Goal: Task Accomplishment & Management: Complete application form

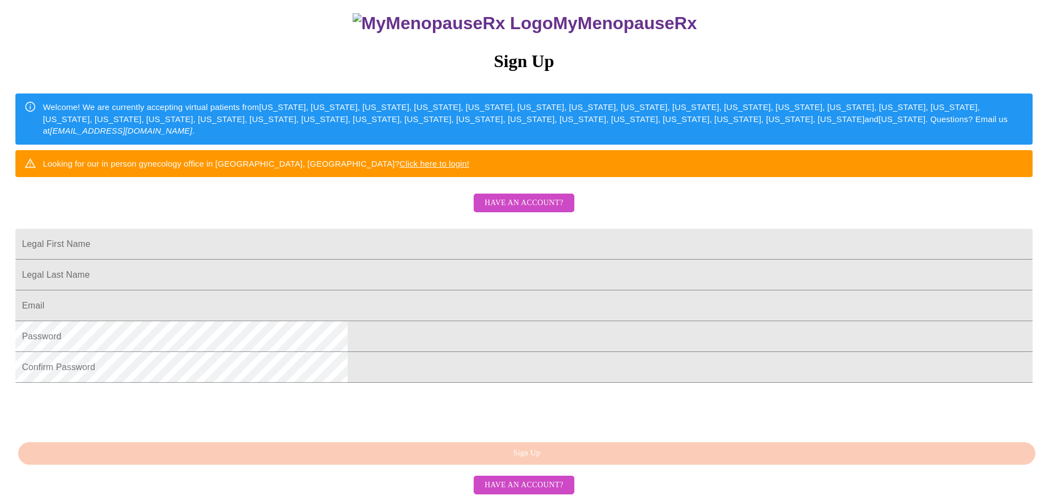
scroll to position [193, 0]
click at [479, 229] on input "Legal First Name" at bounding box center [523, 244] width 1017 height 31
click at [461, 229] on input "[EMAIL_ADDRESS][DOMAIN_NAME]" at bounding box center [523, 244] width 1017 height 31
drag, startPoint x: 474, startPoint y: 194, endPoint x: 358, endPoint y: 194, distance: 115.5
click at [358, 229] on input "[EMAIL_ADDRESS][DOMAIN_NAME]" at bounding box center [523, 244] width 1017 height 31
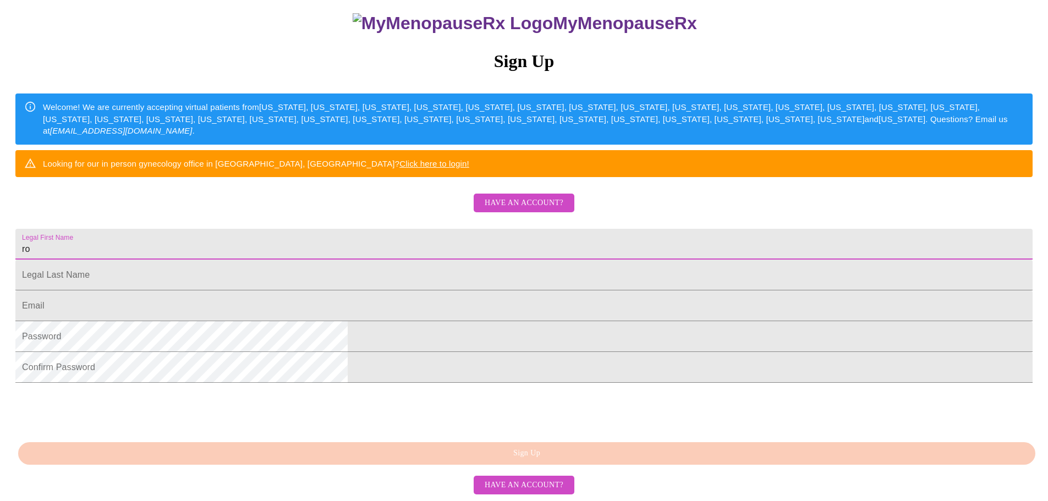
type input "r"
type input "ROSE"
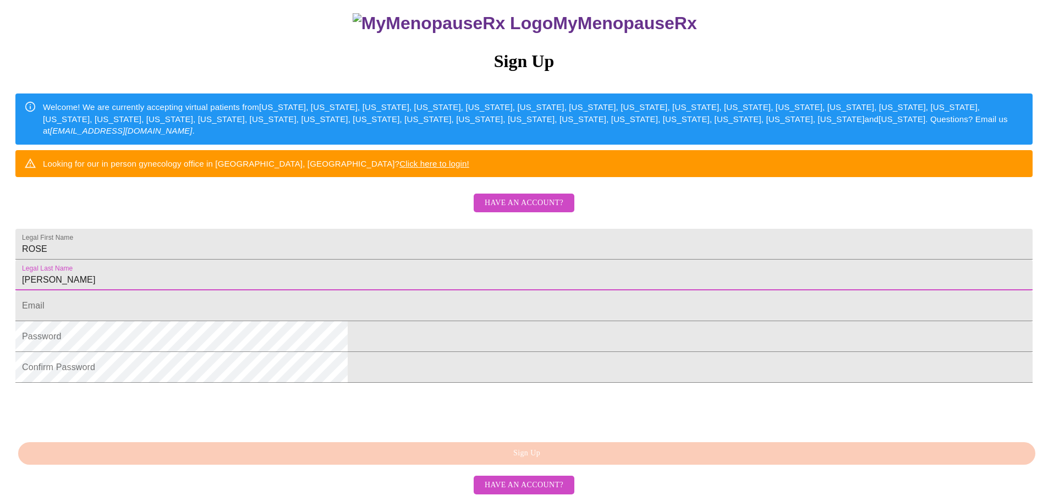
type input "[PERSON_NAME]"
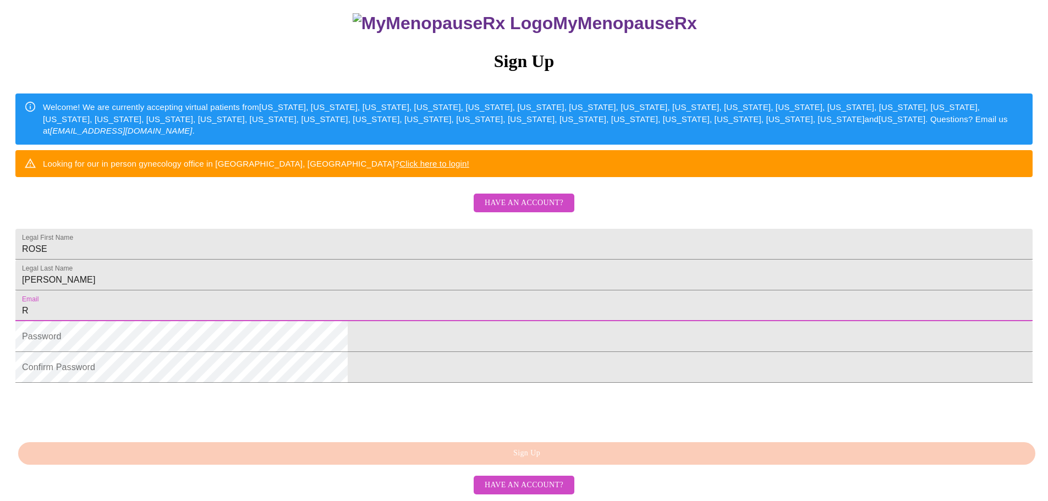
type input "[EMAIL_ADDRESS][DOMAIN_NAME]"
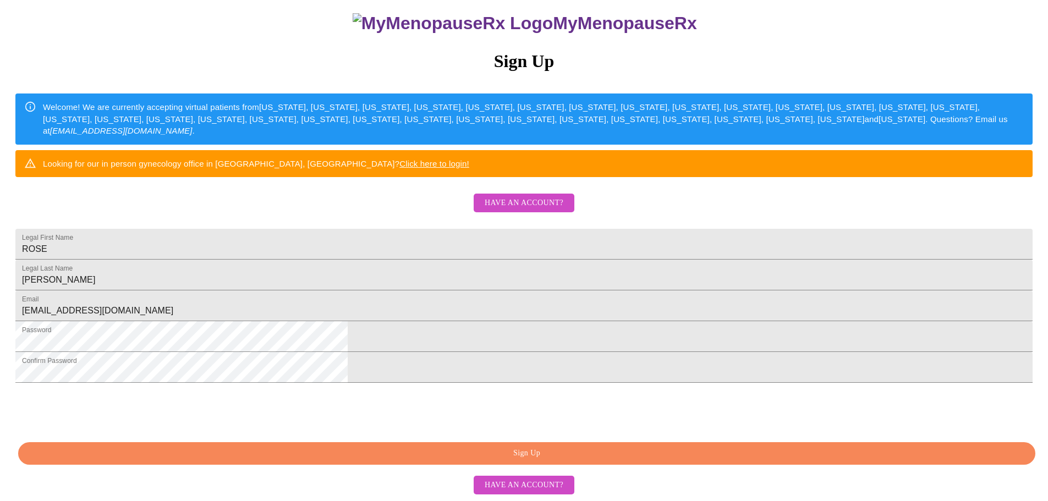
click at [541, 459] on span "Sign Up" at bounding box center [527, 454] width 992 height 14
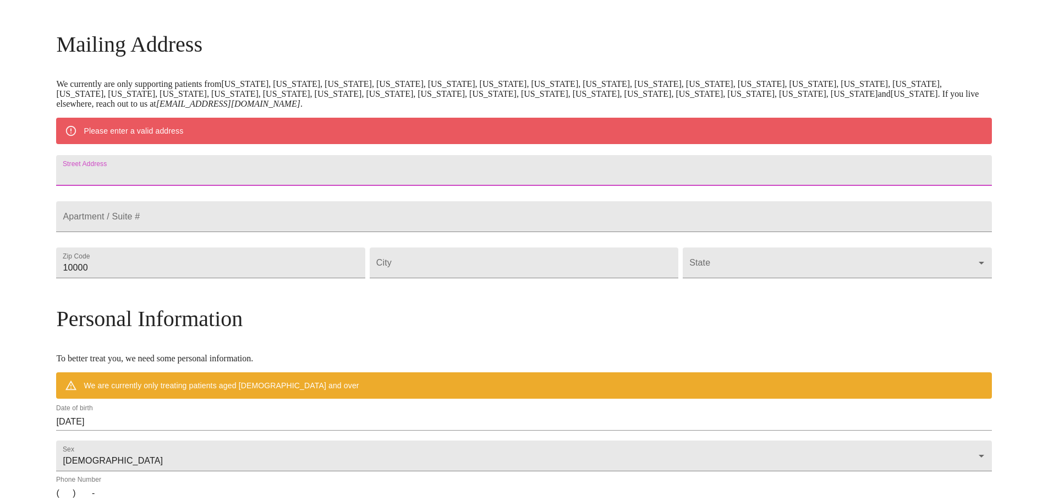
click at [277, 173] on input "Street Address" at bounding box center [523, 170] width 935 height 31
click at [244, 174] on input "Street Address" at bounding box center [523, 170] width 935 height 31
type input "[STREET_ADDRESS][PERSON_NAME]"
type input "77087"
click at [468, 333] on div "Mailing Address We currently are only supporting patients from [US_STATE], [US_…" at bounding box center [523, 371] width 935 height 680
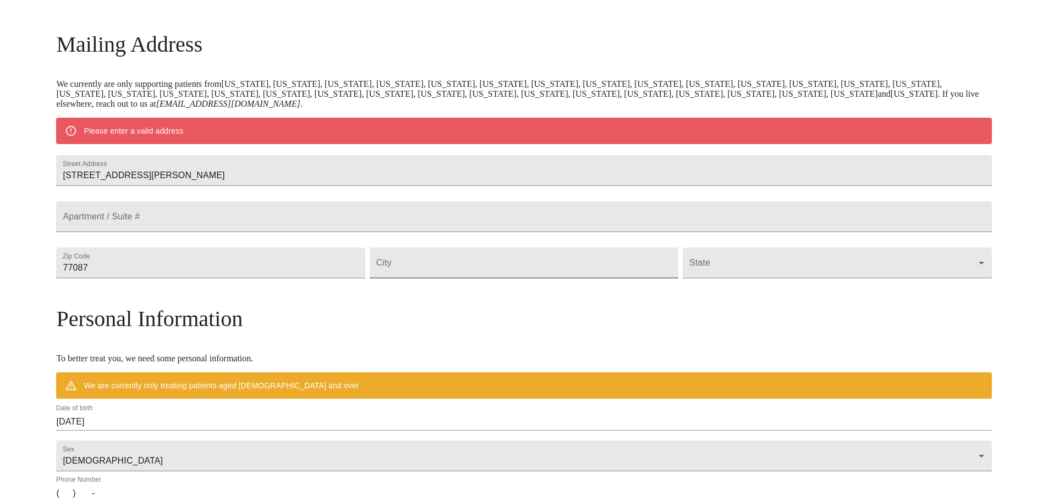
click at [507, 278] on input "Street Address" at bounding box center [524, 263] width 309 height 31
drag, startPoint x: 495, startPoint y: 298, endPoint x: 410, endPoint y: 290, distance: 85.1
click at [410, 278] on input "[US_STATE]" at bounding box center [524, 263] width 309 height 31
type input "[GEOGRAPHIC_DATA]"
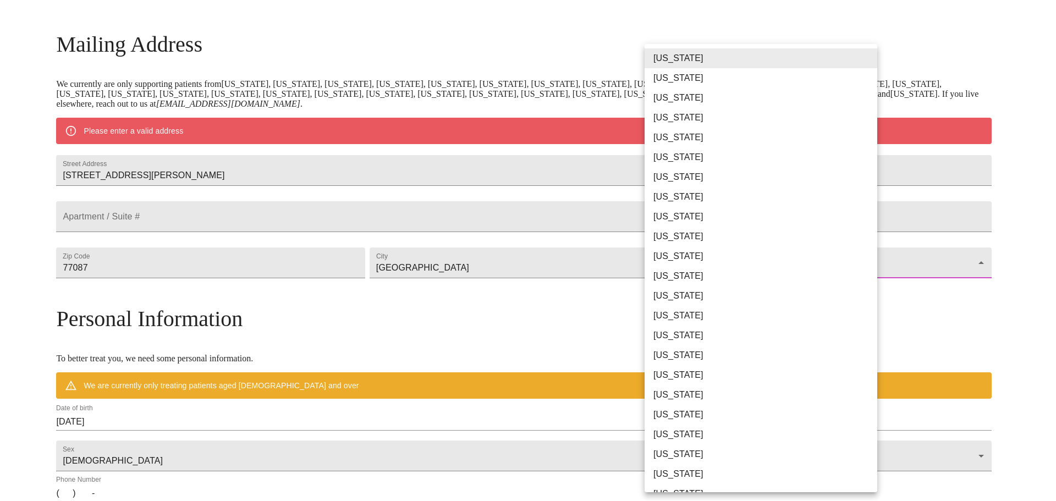
click at [857, 290] on body "MyMenopauseRx Welcome to MyMenopauseRx Since it's your first time here, you'll …" at bounding box center [527, 283] width 1047 height 858
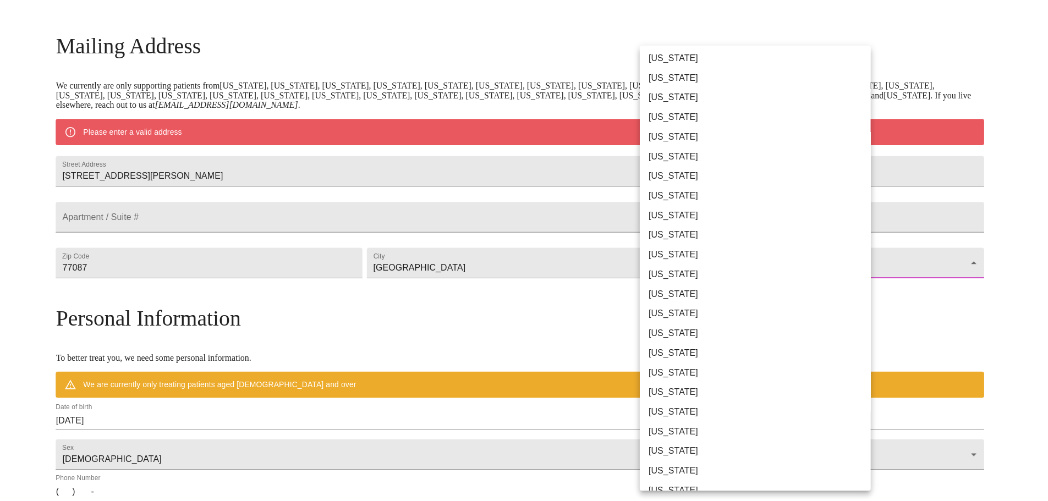
scroll to position [550, 0]
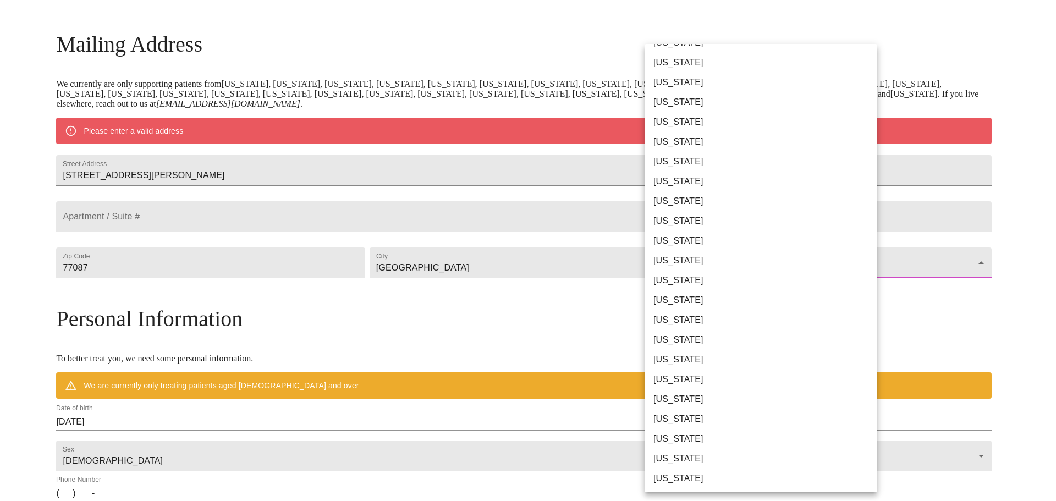
click at [678, 339] on li "[US_STATE]" at bounding box center [765, 340] width 241 height 20
type input "[US_STATE]"
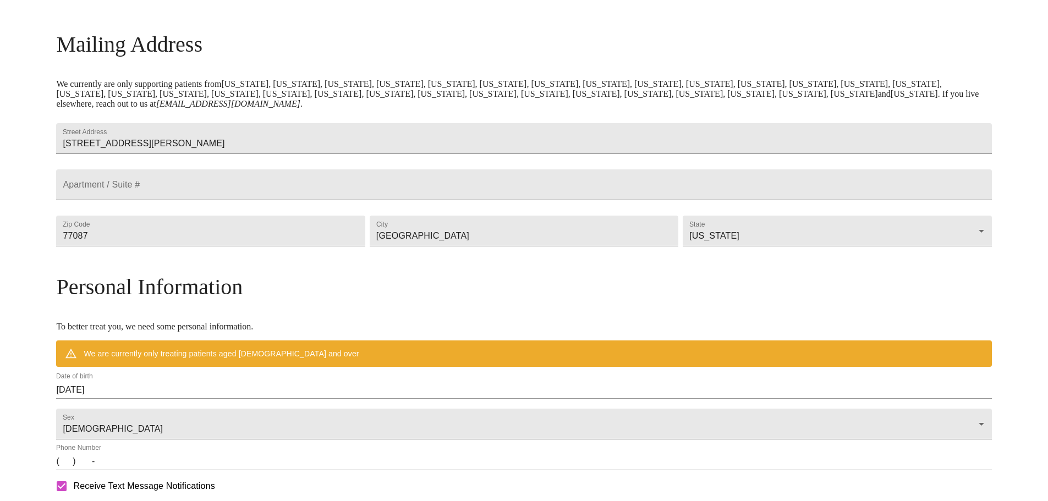
click at [616, 300] on h3 "Personal Information" at bounding box center [523, 287] width 935 height 26
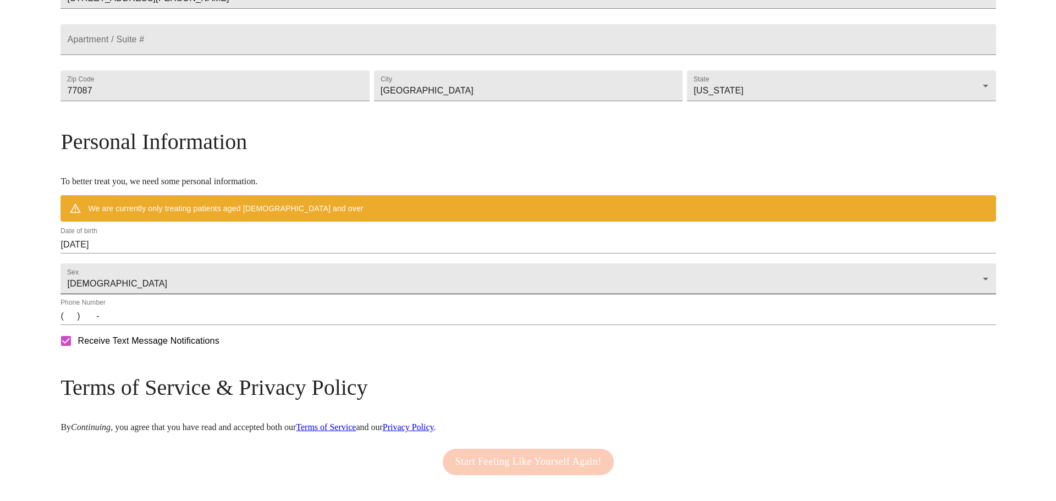
scroll to position [315, 0]
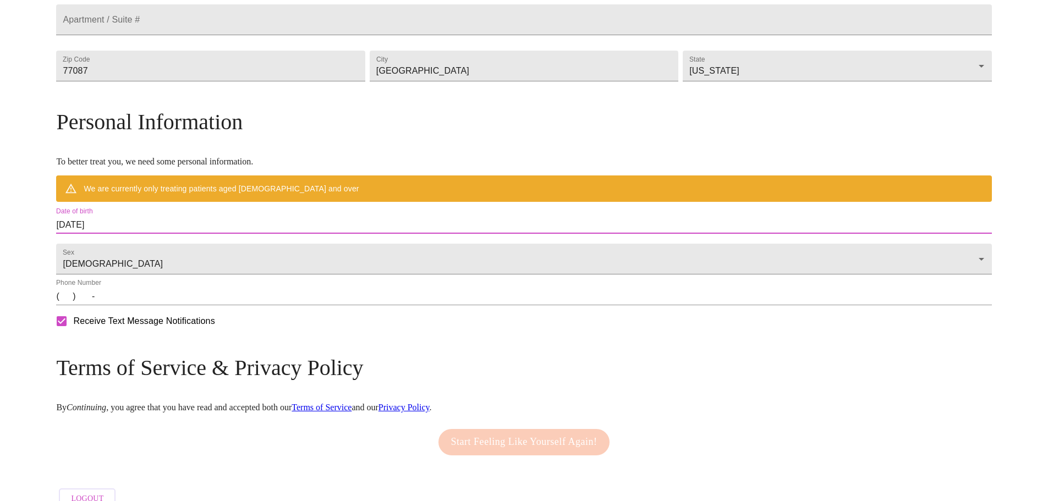
drag, startPoint x: 218, startPoint y: 239, endPoint x: 164, endPoint y: 238, distance: 54.5
click at [164, 238] on div "MyMenopauseRx Welcome to MyMenopauseRx Since it's your first time here, you'll …" at bounding box center [523, 102] width 935 height 826
click at [194, 234] on input "[DATE]" at bounding box center [523, 225] width 935 height 18
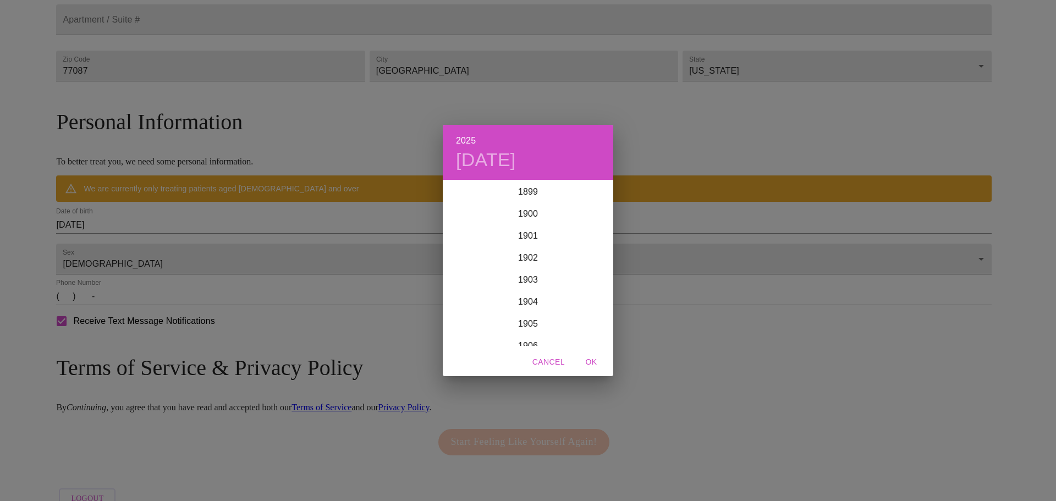
click at [194, 243] on div "2025 [DATE] 1900 1901 1902 1903 1904 1905 1906 1907 1908 1909 1910 1911 1912 19…" at bounding box center [528, 250] width 1056 height 501
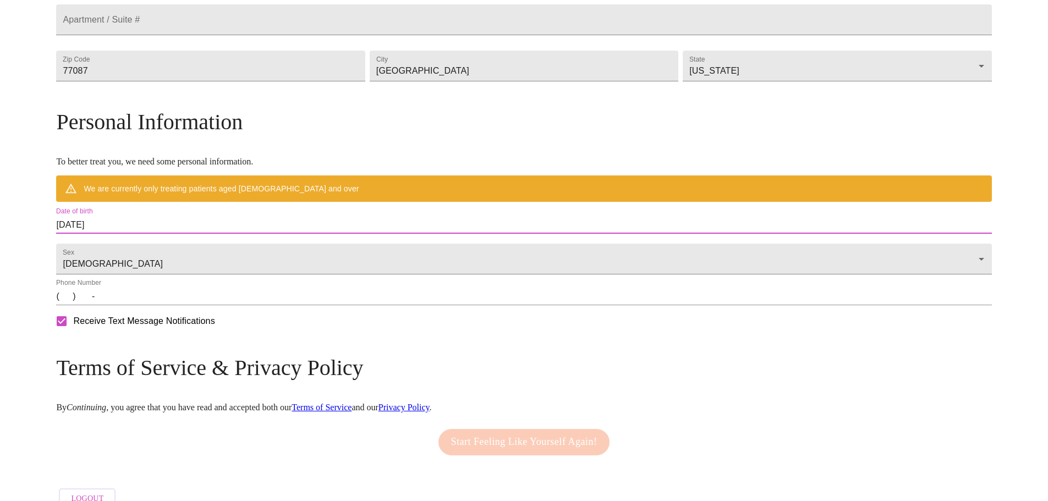
click at [205, 234] on input "[DATE]" at bounding box center [523, 225] width 935 height 18
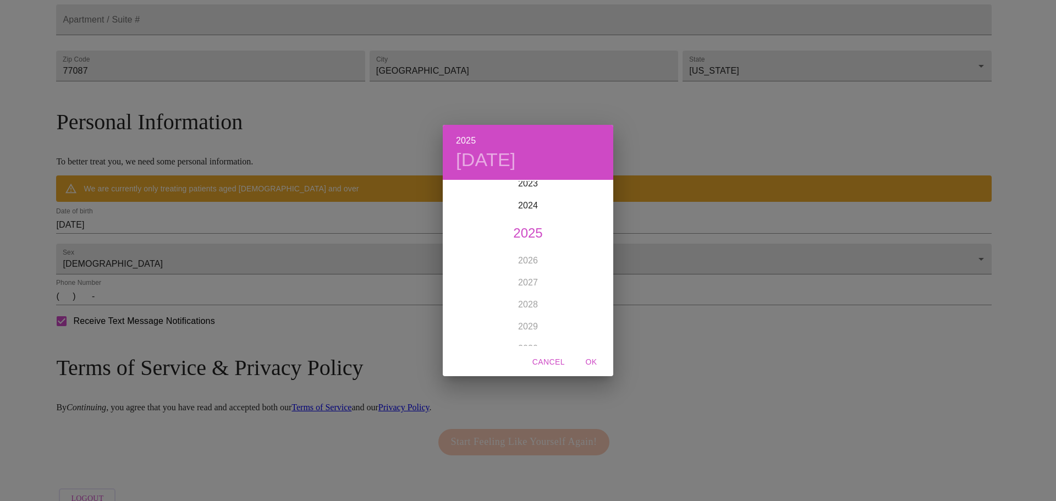
scroll to position [2761, 0]
click at [498, 158] on h4 "[DATE]" at bounding box center [486, 160] width 60 height 23
click at [461, 335] on div "31" at bounding box center [462, 337] width 22 height 20
click at [451, 192] on icon "button" at bounding box center [455, 195] width 13 height 13
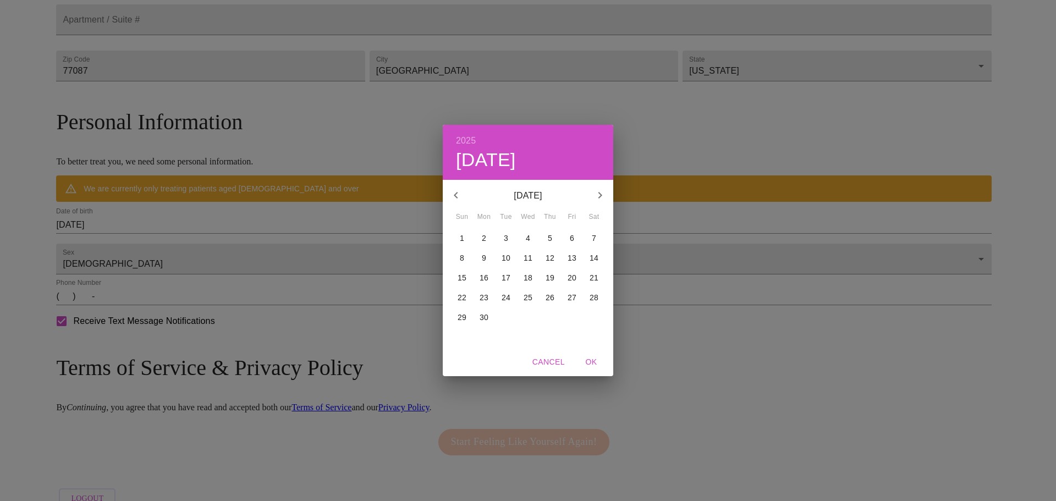
click at [685, 171] on div "2025 Thu, Aug [DATE] Mon Tue Wed Thu Fri Sat 1 2 3 4 5 6 7 8 9 10 11 12 13 14 1…" at bounding box center [528, 250] width 1056 height 501
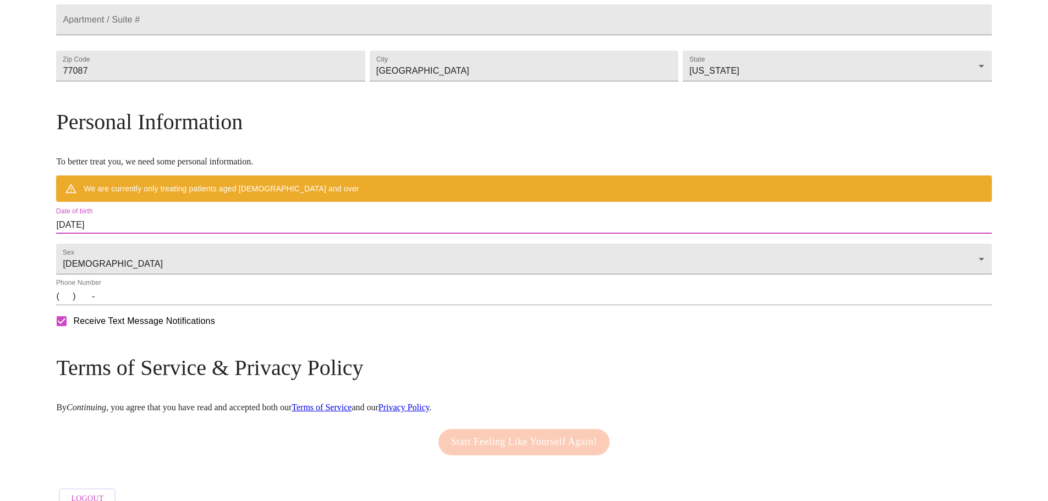
click at [256, 234] on input "[DATE]" at bounding box center [523, 225] width 935 height 18
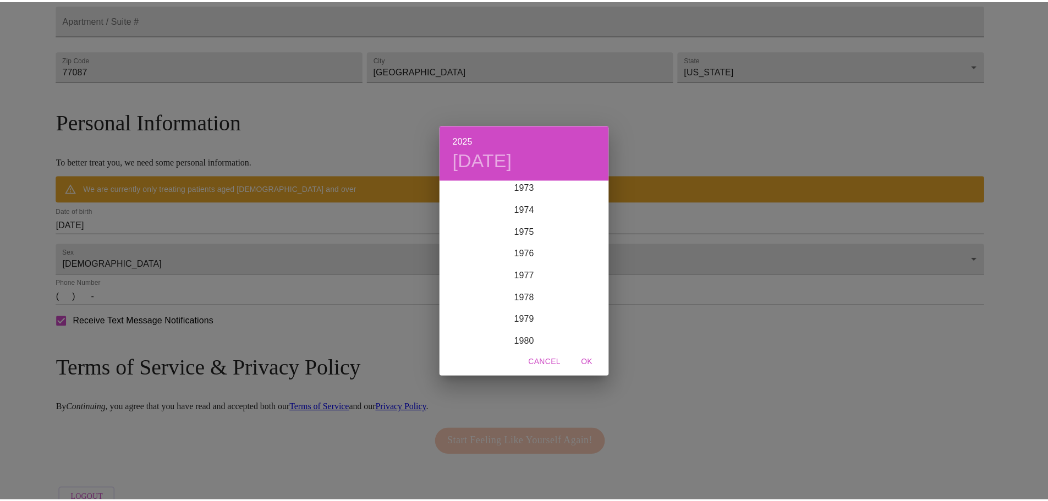
scroll to position [1606, 0]
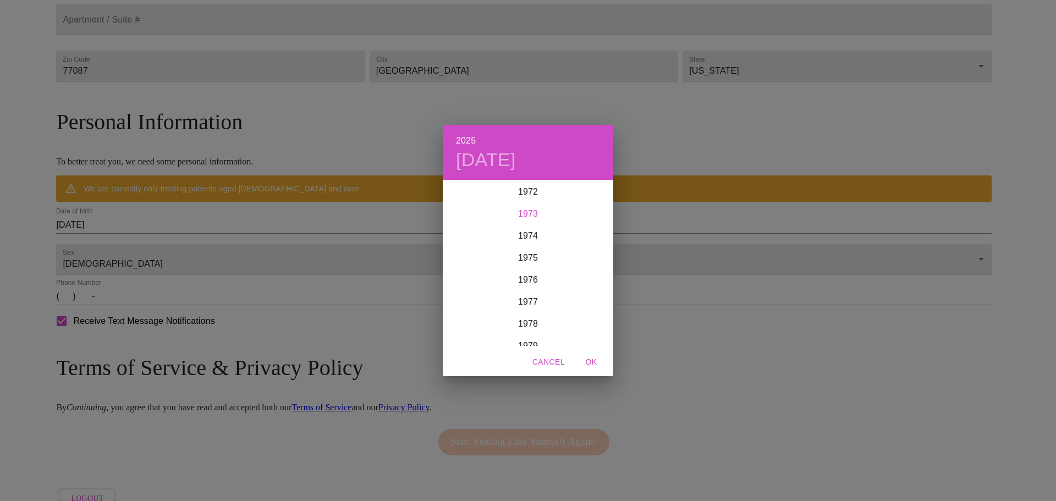
click at [525, 213] on div "1973" at bounding box center [528, 214] width 171 height 22
click at [518, 282] on div "Aug" at bounding box center [527, 283] width 57 height 41
click at [567, 314] on span "31" at bounding box center [572, 317] width 20 height 11
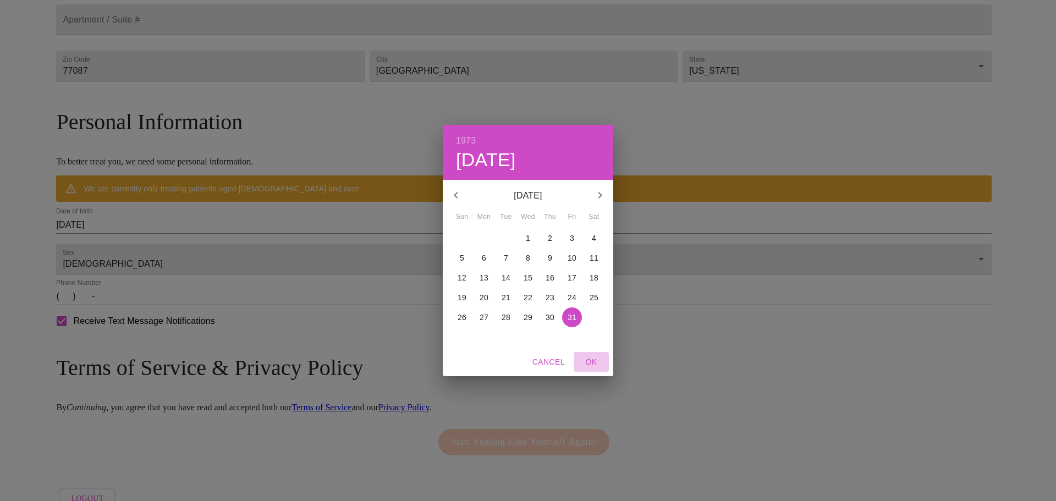
click at [590, 359] on span "OK" at bounding box center [591, 362] width 26 height 14
type input "[DATE]"
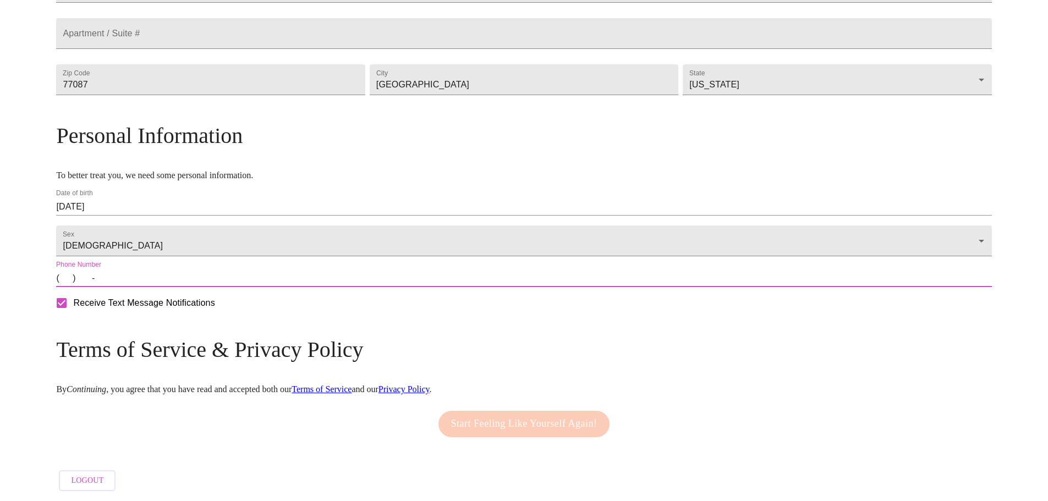
click at [180, 287] on input "(   )    -" at bounding box center [523, 279] width 935 height 18
click at [176, 287] on input "(   )    -" at bounding box center [523, 279] width 935 height 18
click at [174, 287] on input "(   )    -" at bounding box center [523, 279] width 935 height 18
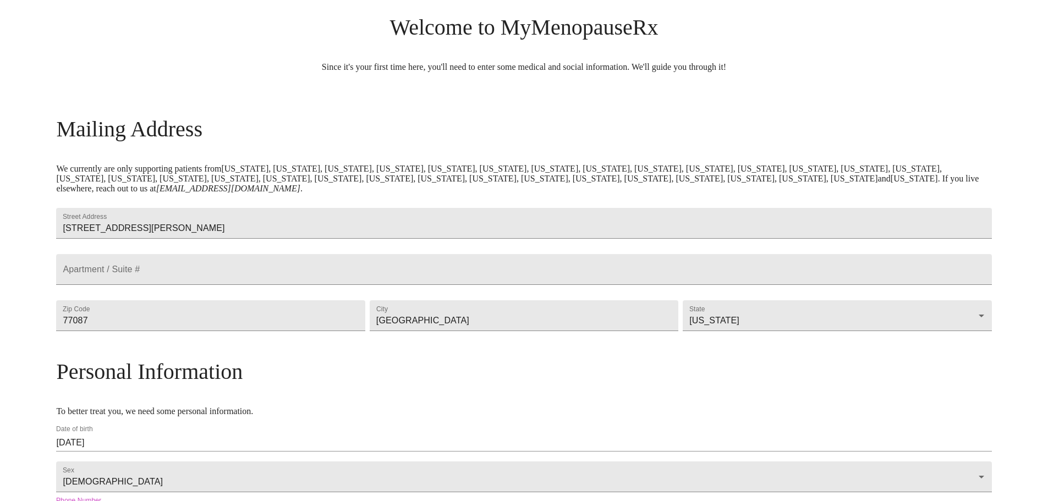
scroll to position [0, 0]
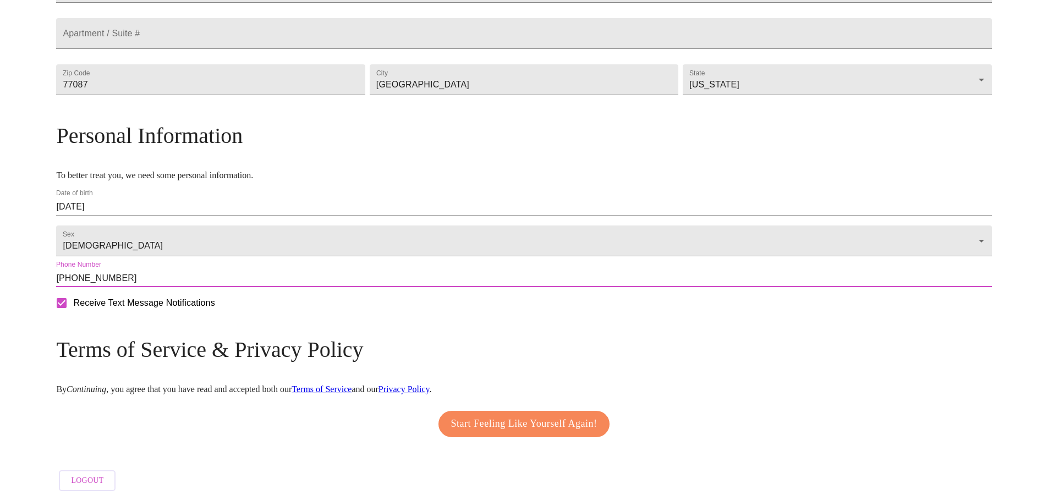
type input "[PHONE_NUMBER]"
click at [503, 415] on span "Start Feeling Like Yourself Again!" at bounding box center [524, 424] width 146 height 18
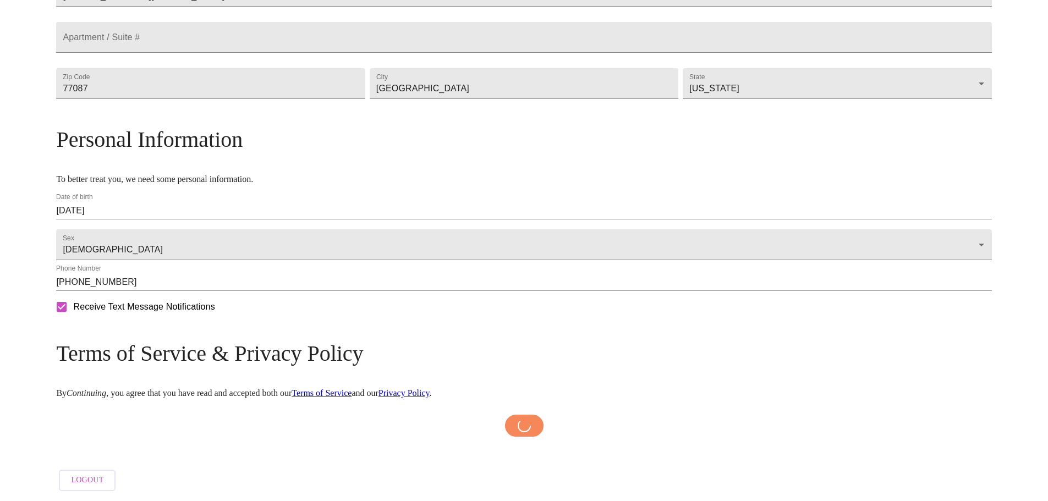
scroll to position [329, 0]
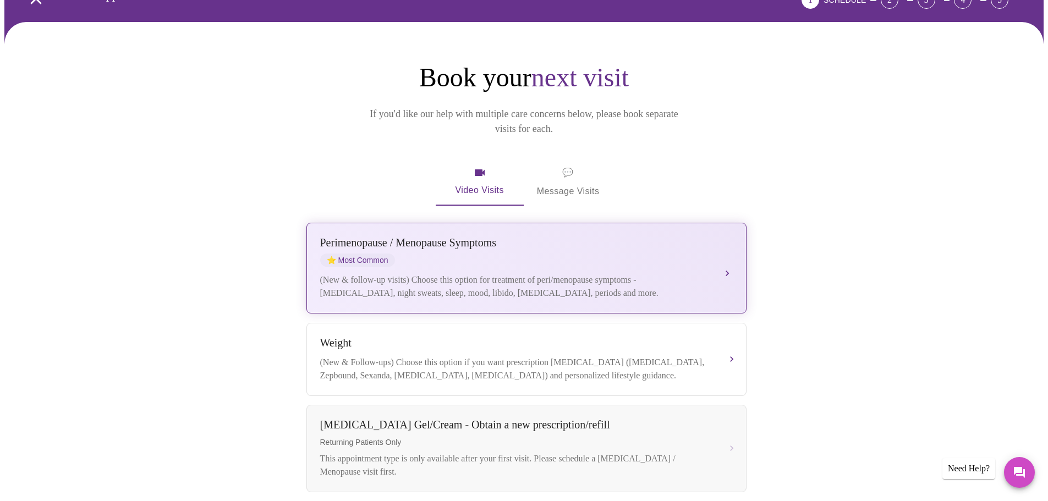
scroll to position [67, 0]
click at [564, 274] on div "(New & follow-up visits) Choose this option for treatment of peri/menopause sym…" at bounding box center [515, 287] width 391 height 26
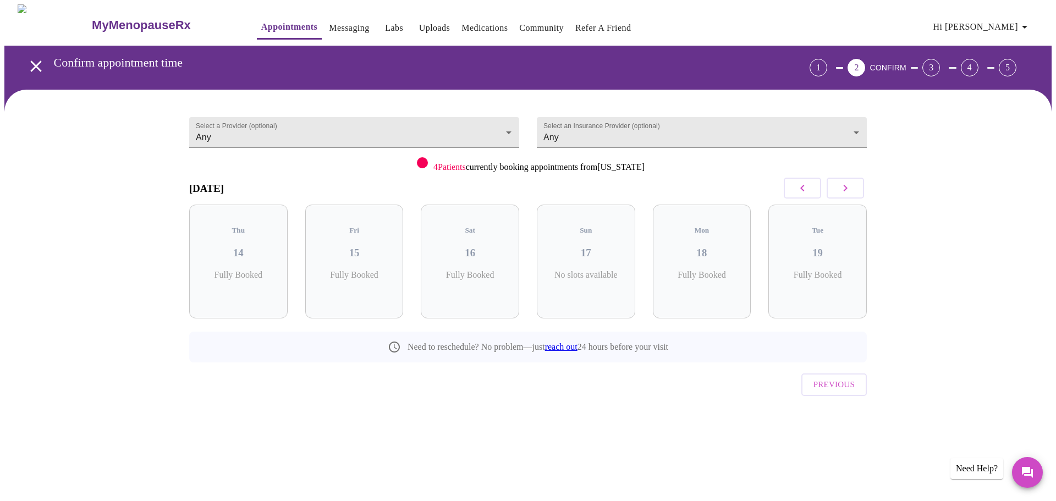
click at [850, 191] on icon "button" at bounding box center [845, 188] width 13 height 13
click at [806, 193] on icon "button" at bounding box center [802, 188] width 13 height 13
click at [844, 188] on icon "button" at bounding box center [845, 188] width 13 height 13
click at [29, 57] on icon "open drawer" at bounding box center [35, 66] width 19 height 19
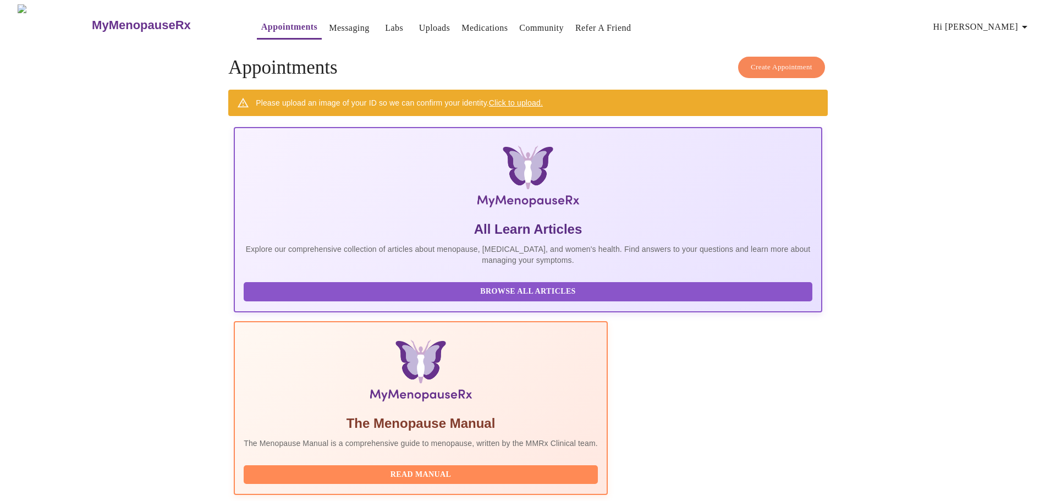
click at [466, 26] on link "Medications" at bounding box center [485, 27] width 46 height 15
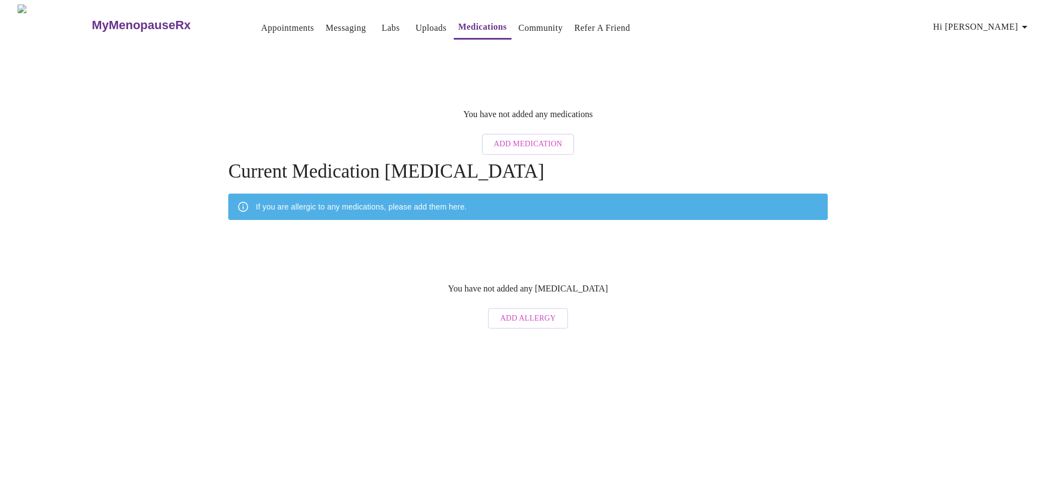
click at [265, 24] on link "Appointments" at bounding box center [287, 27] width 53 height 15
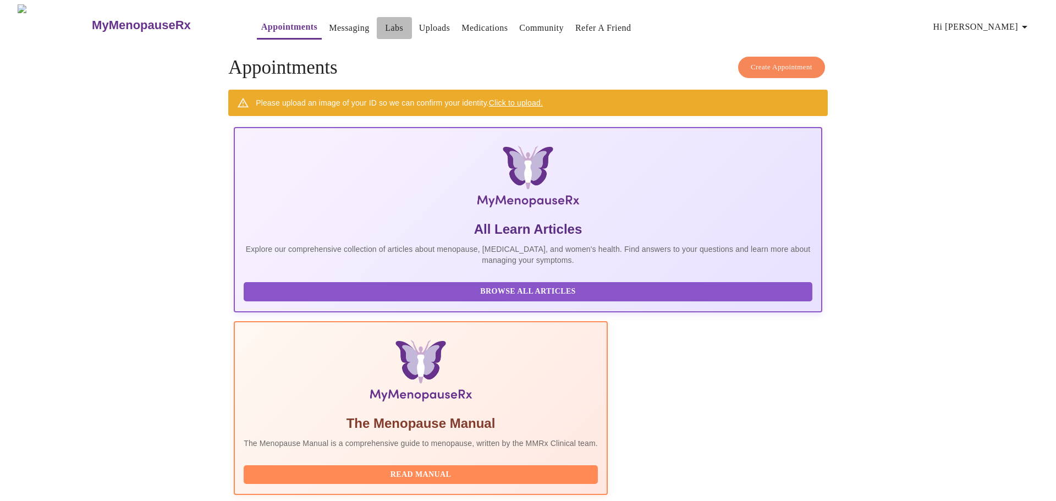
click at [385, 26] on link "Labs" at bounding box center [394, 27] width 18 height 15
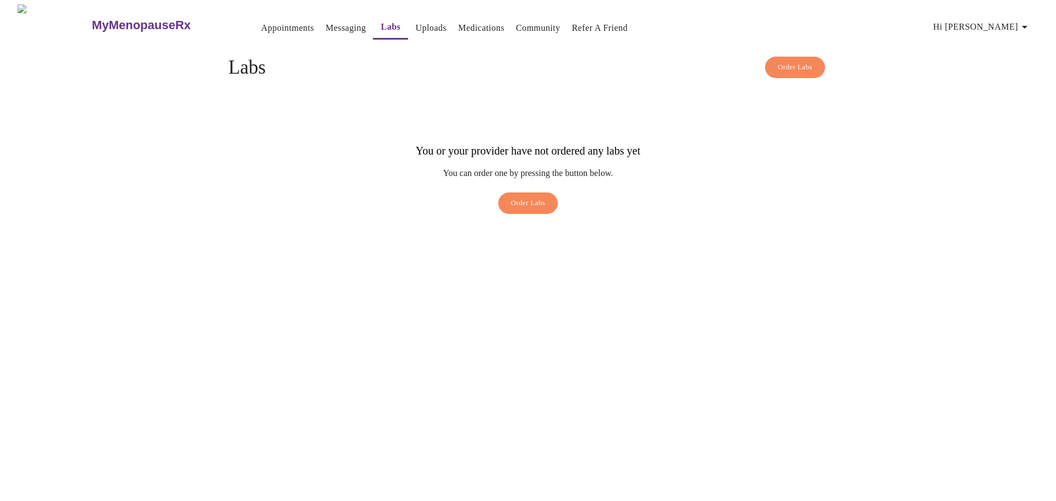
click at [415, 24] on link "Uploads" at bounding box center [430, 27] width 31 height 15
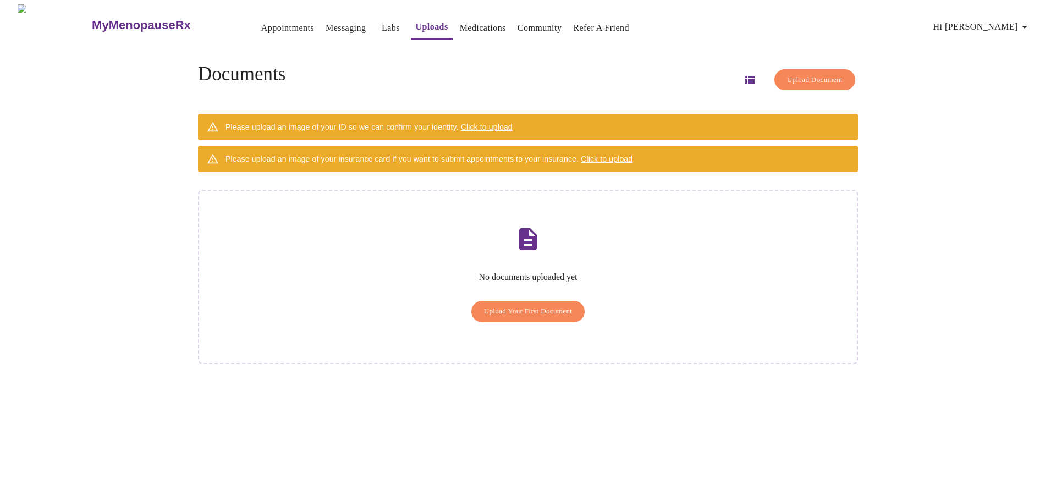
click at [471, 28] on link "Medications" at bounding box center [483, 27] width 46 height 15
click at [1001, 19] on span "Hi [PERSON_NAME]" at bounding box center [982, 26] width 98 height 15
click at [521, 50] on div at bounding box center [528, 250] width 1056 height 501
click at [261, 20] on link "Appointments" at bounding box center [287, 27] width 53 height 15
